Goal: Task Accomplishment & Management: Manage account settings

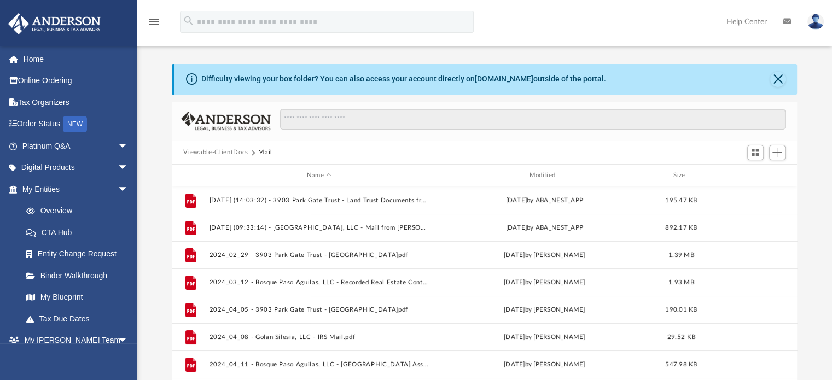
scroll to position [4, 0]
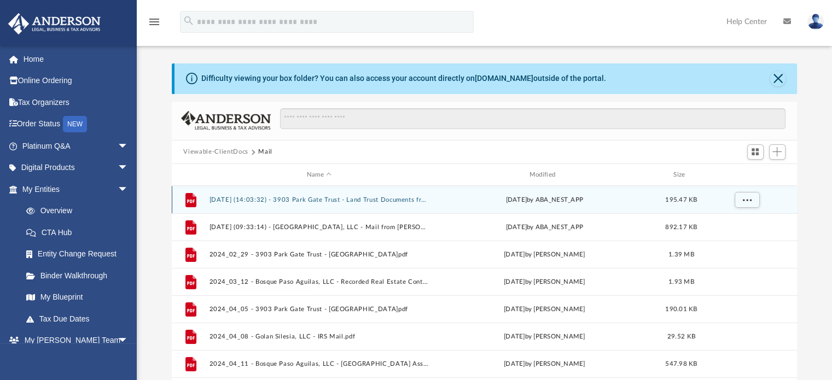
click at [411, 201] on button "[DATE] (14:03:32) - 3903 Park Gate Trust - Land Trust Documents from BEXAR [GEO…" at bounding box center [319, 199] width 220 height 7
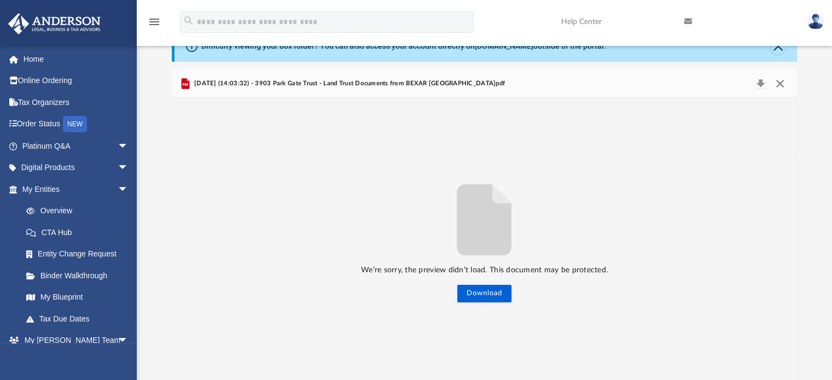
click at [785, 90] on button "Close" at bounding box center [780, 83] width 20 height 15
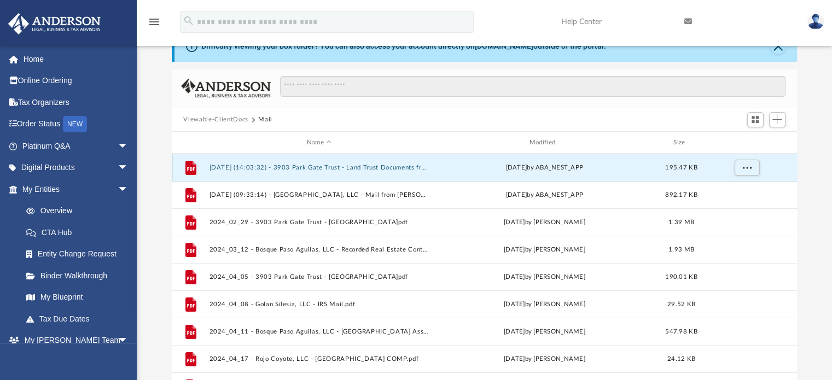
click at [394, 171] on div "File [DATE] (14:03:32) - 3903 Park Gate Trust - Land Trust Documents from BEXAR…" at bounding box center [485, 167] width 626 height 27
click at [395, 167] on button "[DATE] (14:03:32) - 3903 Park Gate Trust - Land Trust Documents from BEXAR [GEO…" at bounding box center [319, 167] width 220 height 7
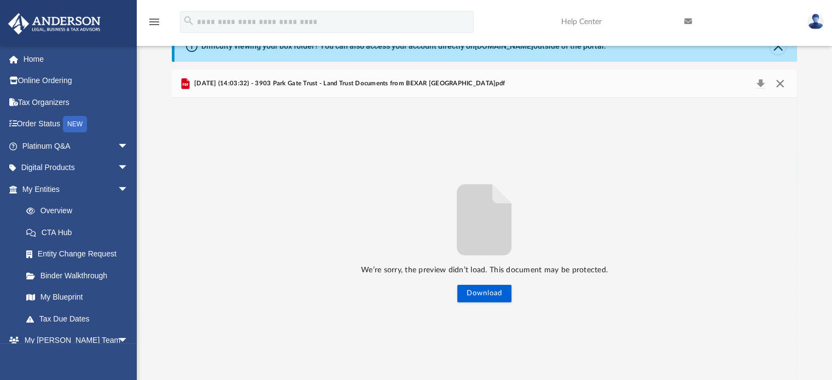
click at [781, 86] on button "Close" at bounding box center [780, 83] width 20 height 15
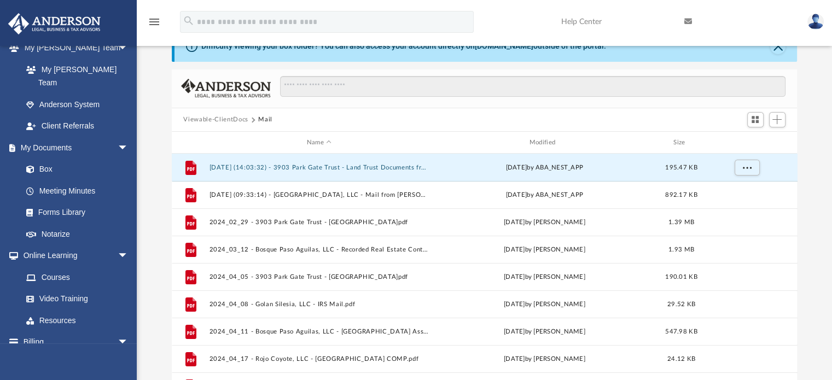
scroll to position [313, 0]
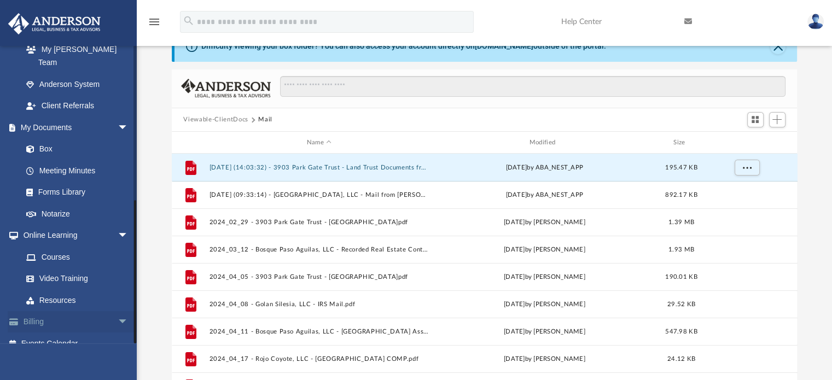
click at [118, 313] on span "arrow_drop_down" at bounding box center [129, 322] width 22 height 22
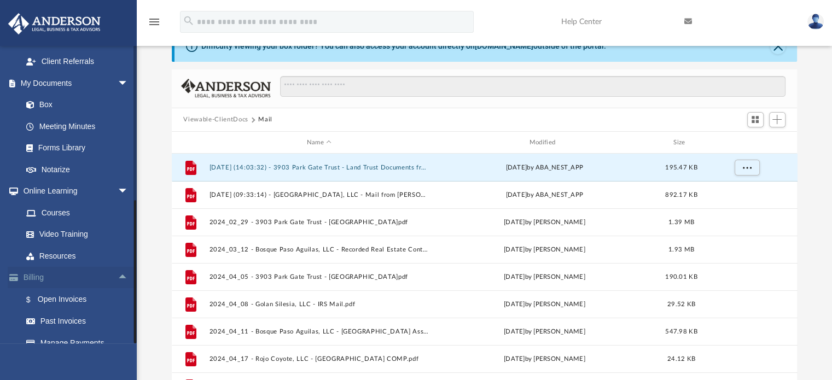
scroll to position [378, 0]
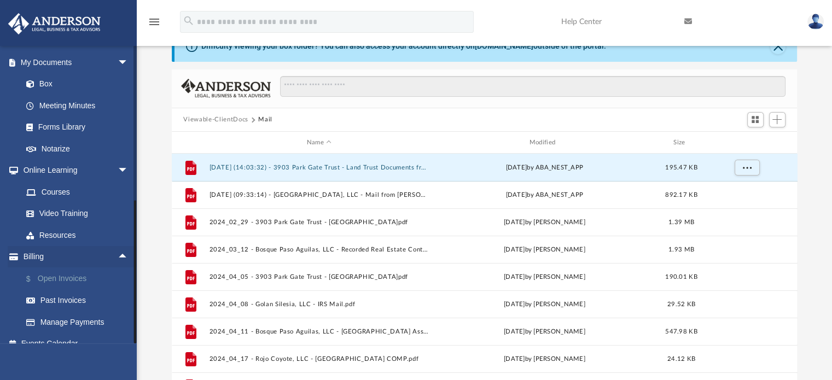
click at [74, 267] on link "$ Open Invoices" at bounding box center [80, 278] width 130 height 22
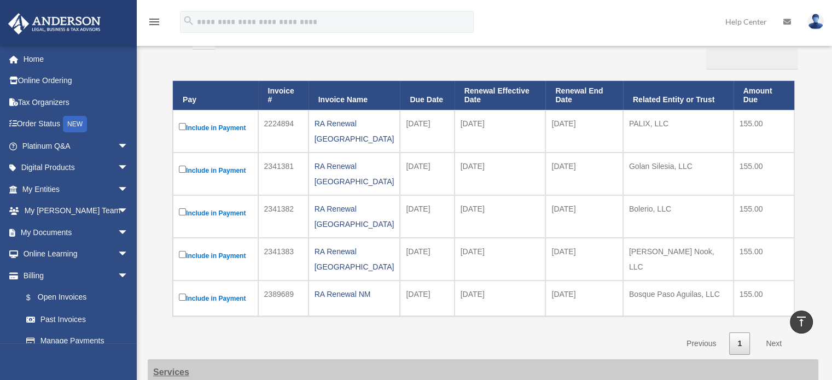
scroll to position [113, 0]
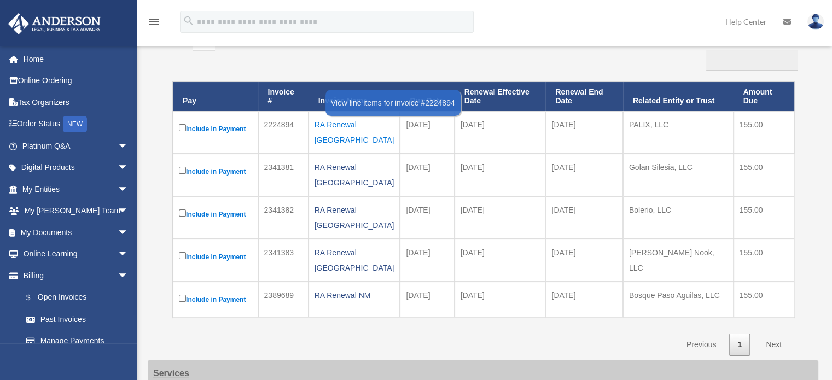
click at [353, 123] on div "RA Renewal [GEOGRAPHIC_DATA]" at bounding box center [354, 132] width 80 height 31
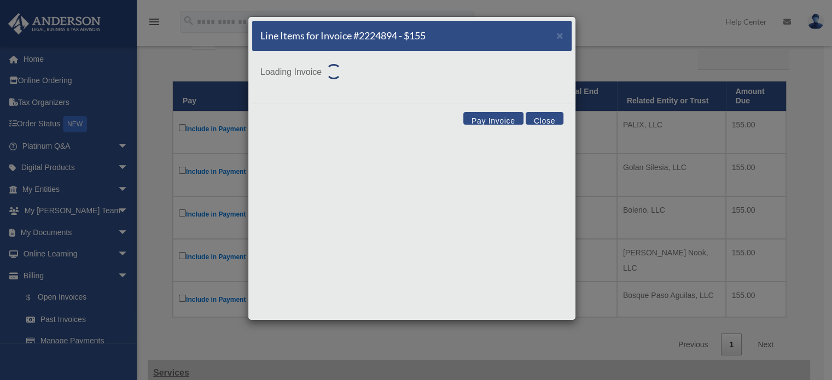
click at [353, 125] on div "Pay Invoice Close" at bounding box center [411, 119] width 319 height 33
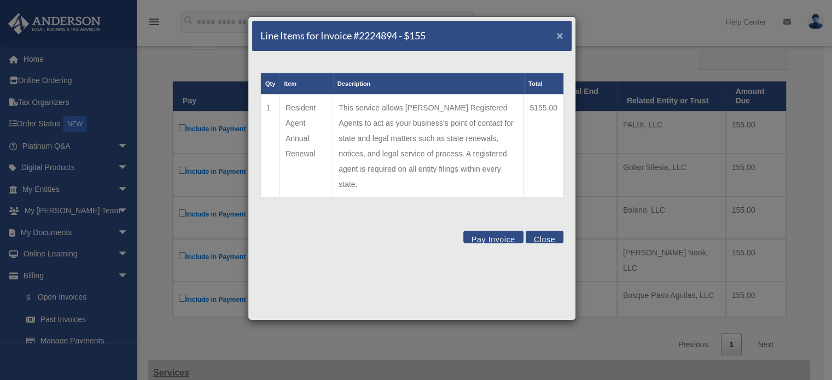
click at [558, 34] on span "×" at bounding box center [559, 35] width 7 height 13
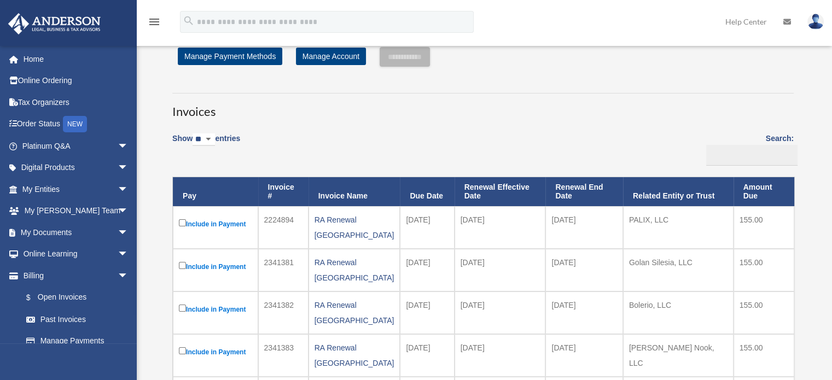
scroll to position [0, 0]
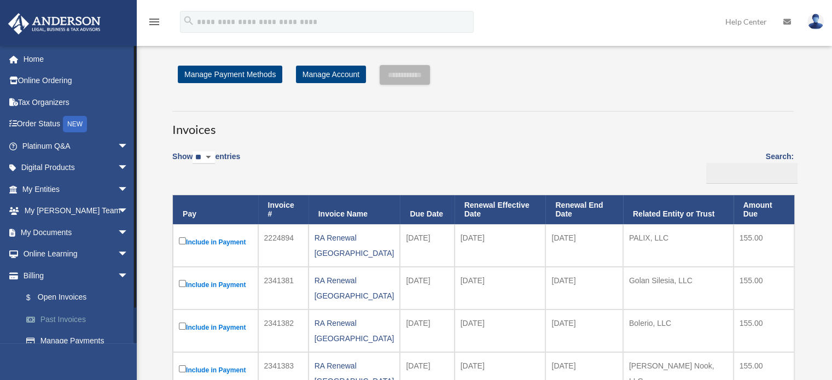
click at [80, 323] on link "Past Invoices" at bounding box center [80, 319] width 130 height 22
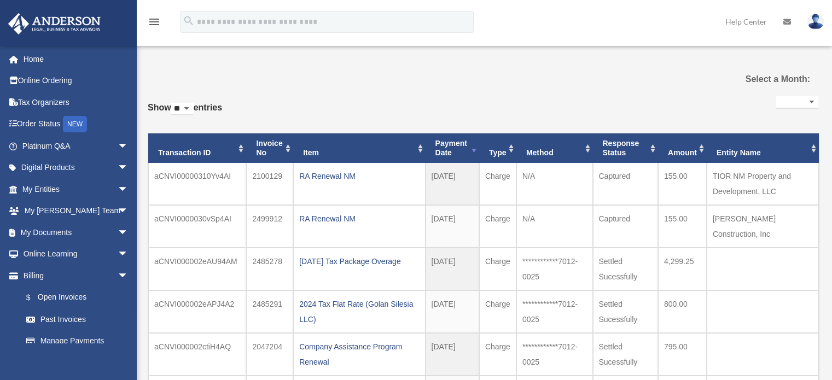
select select
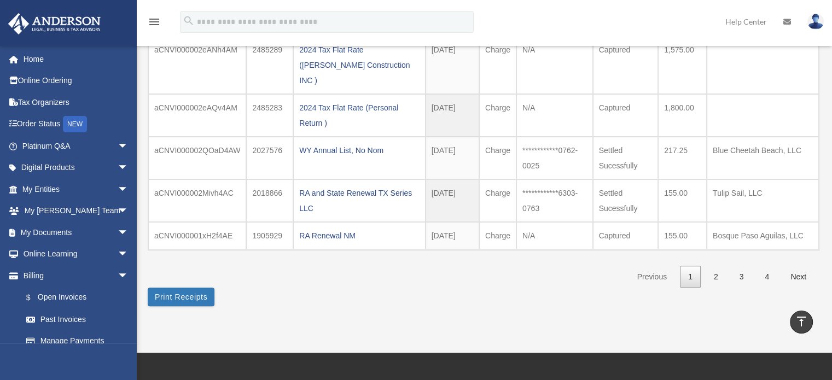
scroll to position [340, 0]
click at [188, 287] on button "Print Receipts" at bounding box center [181, 296] width 67 height 19
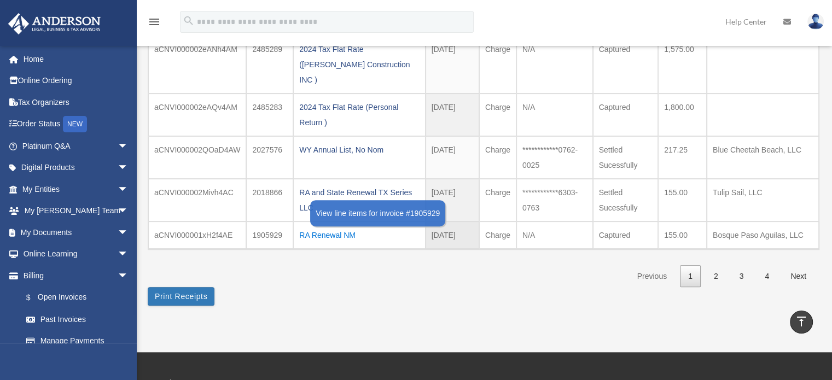
click at [348, 228] on div "RA Renewal NM" at bounding box center [359, 235] width 120 height 15
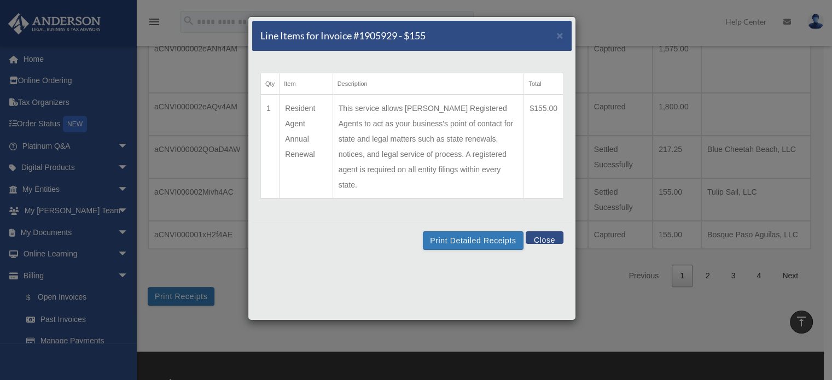
click at [547, 231] on button "Close" at bounding box center [545, 237] width 38 height 13
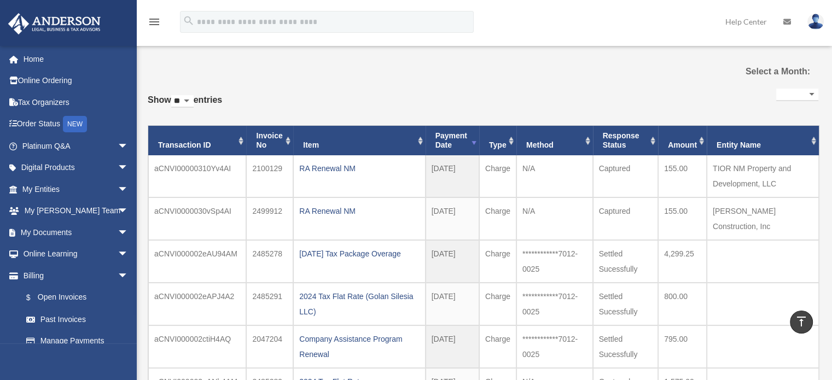
scroll to position [0, 0]
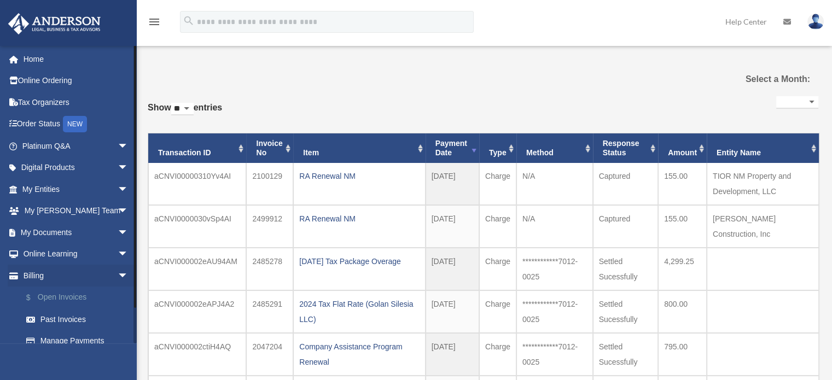
click at [72, 297] on link "$ Open Invoices" at bounding box center [80, 298] width 130 height 22
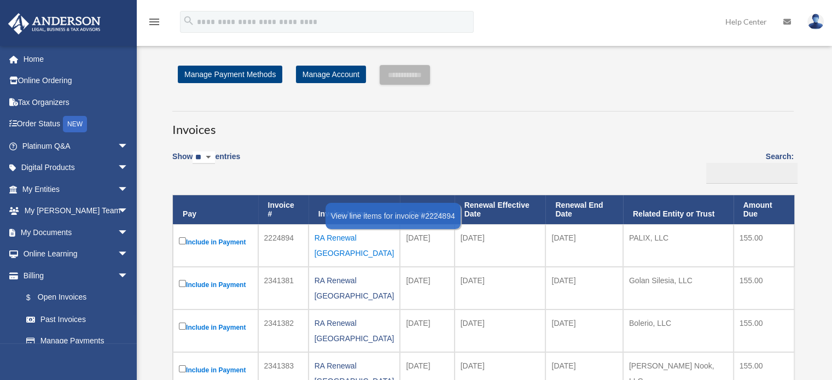
click at [360, 234] on div "RA Renewal [GEOGRAPHIC_DATA]" at bounding box center [354, 245] width 80 height 31
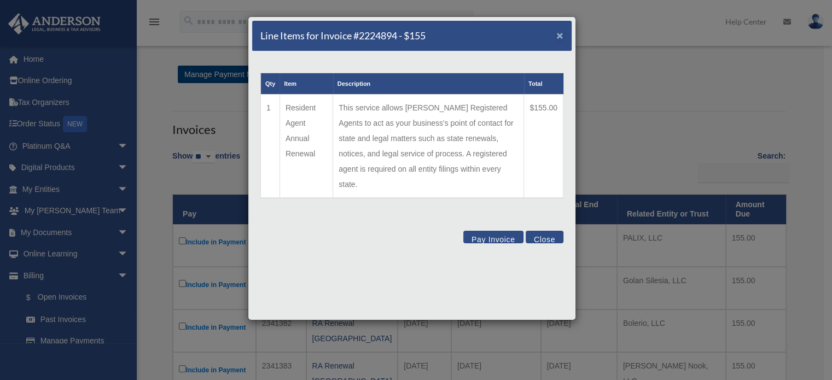
click at [556, 37] on span "×" at bounding box center [559, 35] width 7 height 13
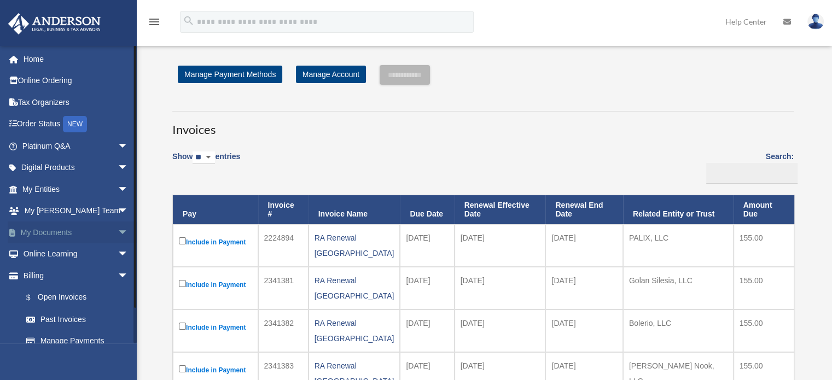
click at [118, 230] on span "arrow_drop_down" at bounding box center [129, 232] width 22 height 22
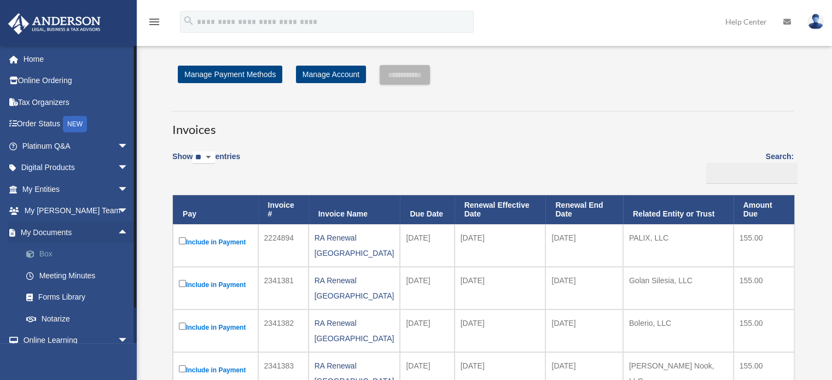
click at [53, 254] on link "Box" at bounding box center [80, 254] width 130 height 22
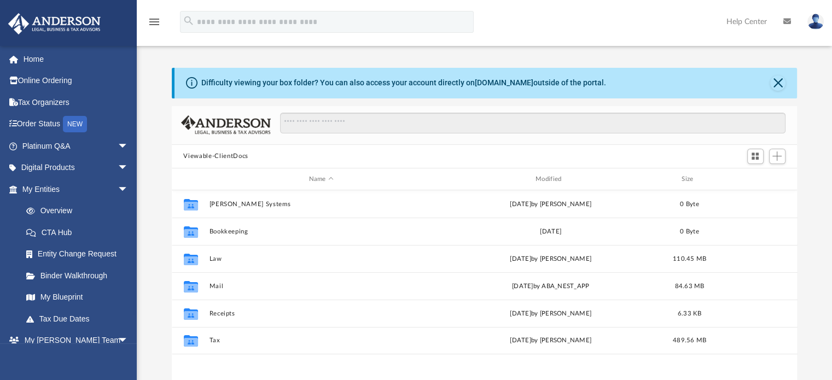
scroll to position [240, 617]
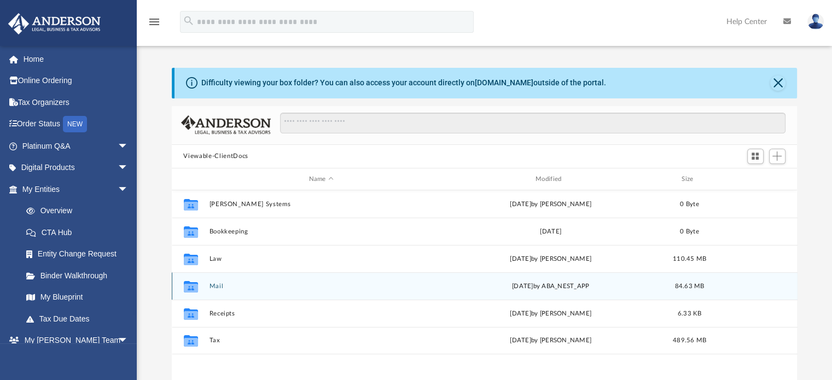
click at [224, 288] on button "Mail" at bounding box center [321, 286] width 224 height 7
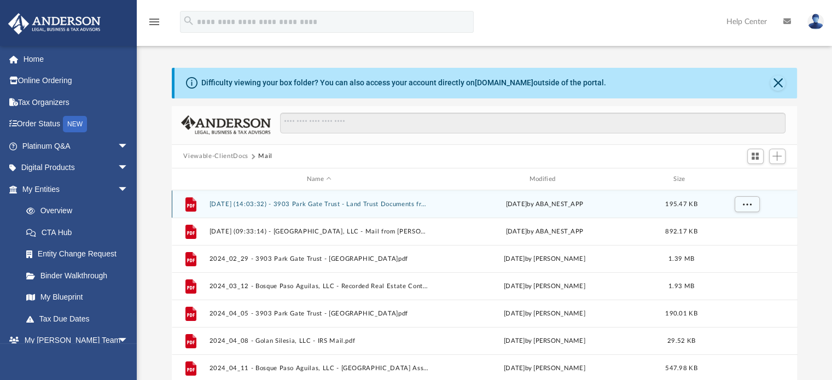
click at [375, 202] on button "[DATE] (14:03:32) - 3903 Park Gate Trust - Land Trust Documents from BEXAR [GEO…" at bounding box center [319, 204] width 220 height 7
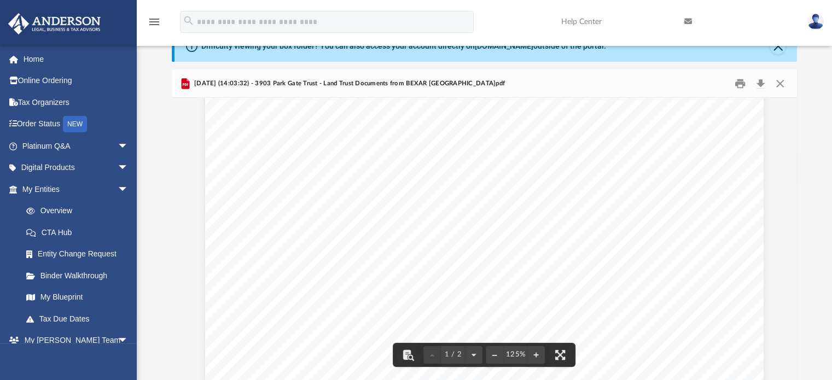
scroll to position [85, 0]
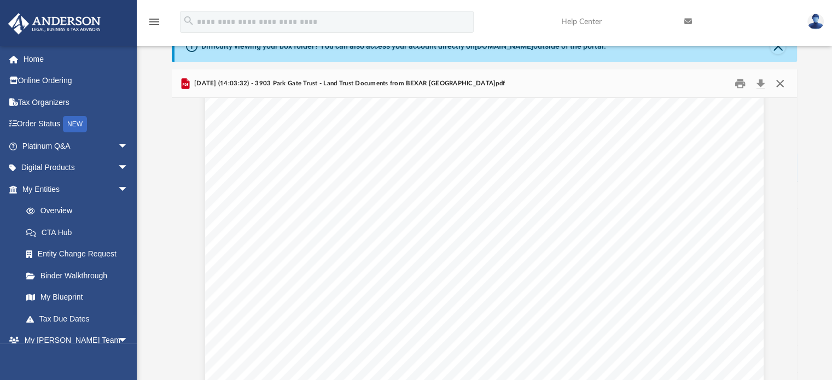
click at [789, 79] on button "Close" at bounding box center [780, 83] width 20 height 17
